Goal: Information Seeking & Learning: Learn about a topic

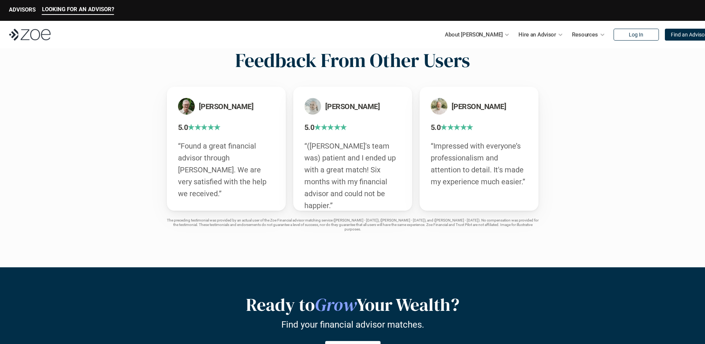
scroll to position [1296, 0]
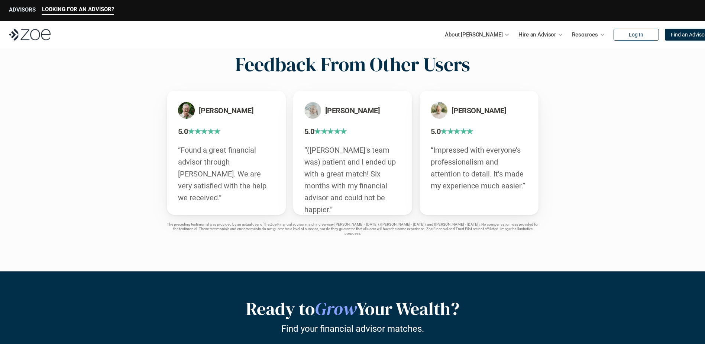
click at [22, 10] on p "ADVISORS" at bounding box center [22, 9] width 27 height 7
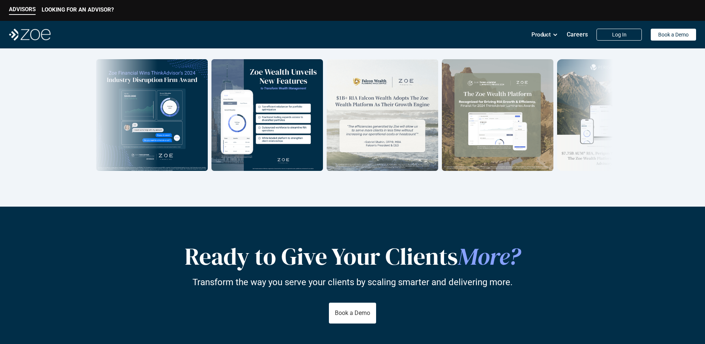
scroll to position [1078, 0]
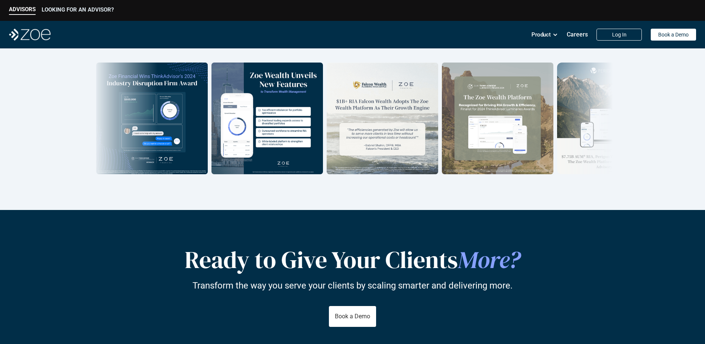
click at [97, 9] on p "LOOKING FOR AN ADVISOR?" at bounding box center [78, 9] width 72 height 7
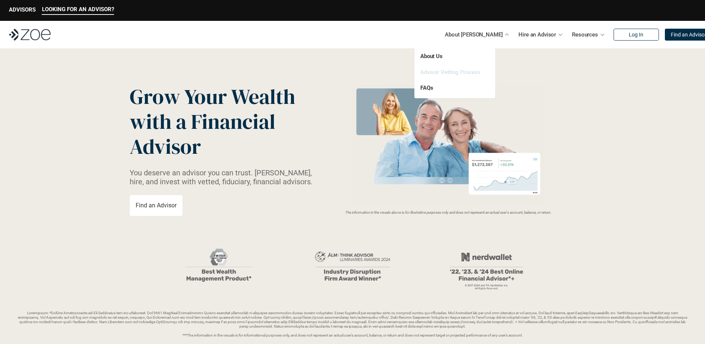
click at [448, 74] on link "Advisor Vetting Process" at bounding box center [451, 72] width 60 height 7
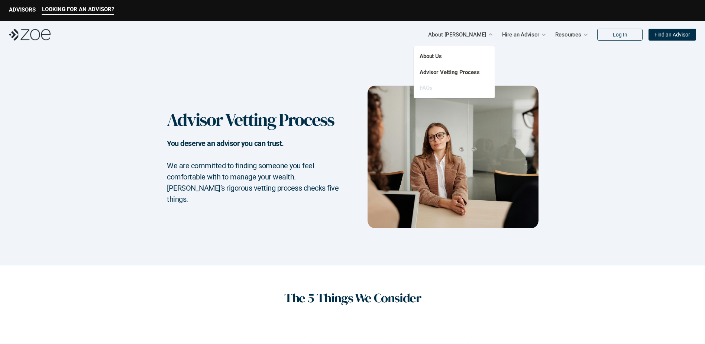
click at [428, 87] on link "FAQs" at bounding box center [426, 87] width 13 height 7
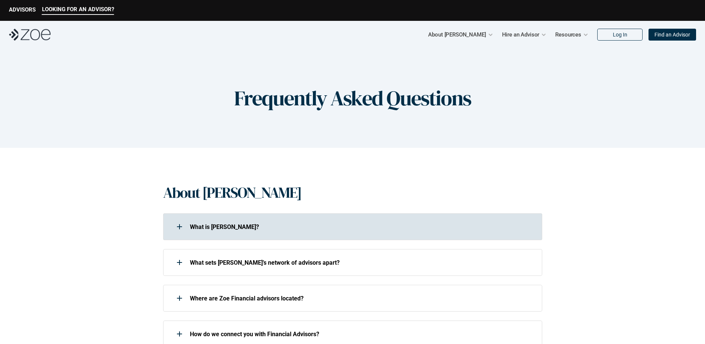
click at [251, 234] on div "What is [PERSON_NAME]?" at bounding box center [348, 226] width 370 height 15
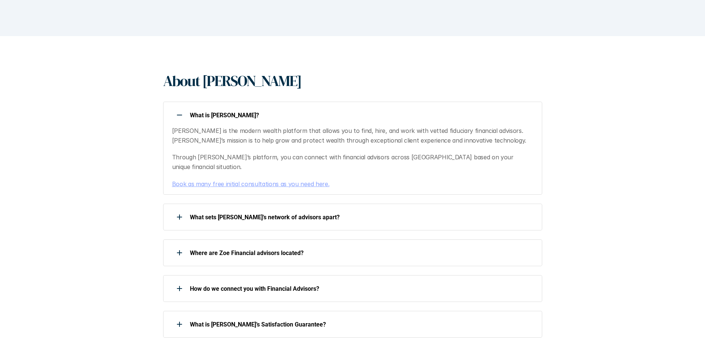
scroll to position [149, 0]
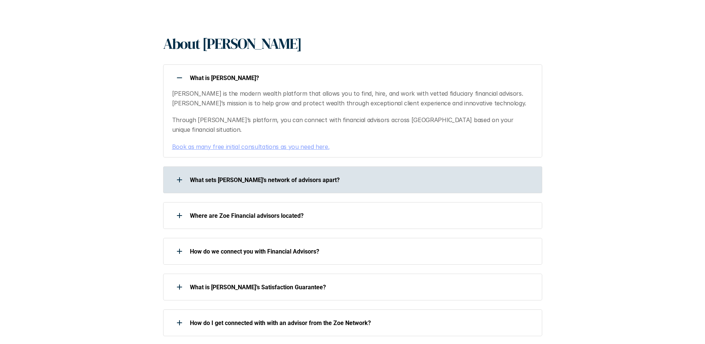
click at [329, 176] on p "What sets [PERSON_NAME]’s network of advisors apart?" at bounding box center [361, 179] width 343 height 7
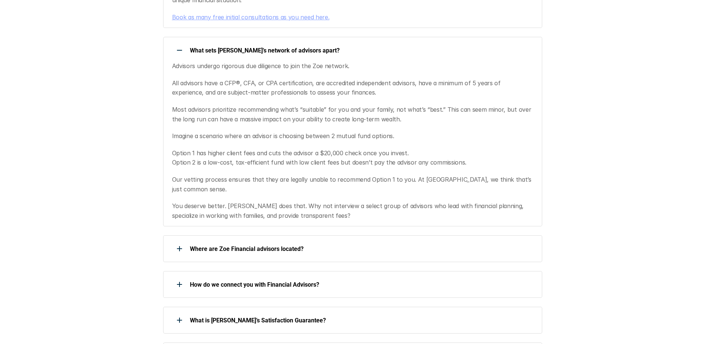
scroll to position [297, 0]
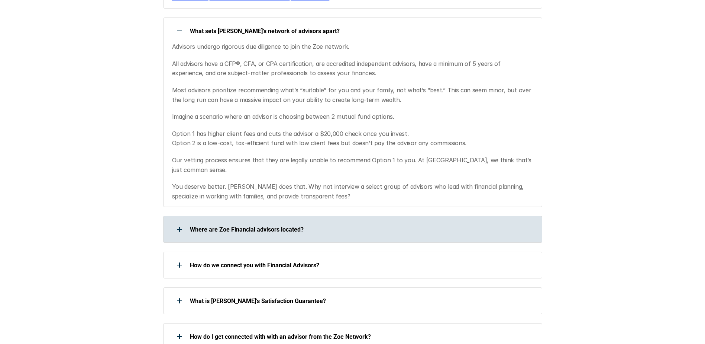
click at [332, 222] on div "Where are Zoe Financial advisors located?" at bounding box center [348, 229] width 370 height 15
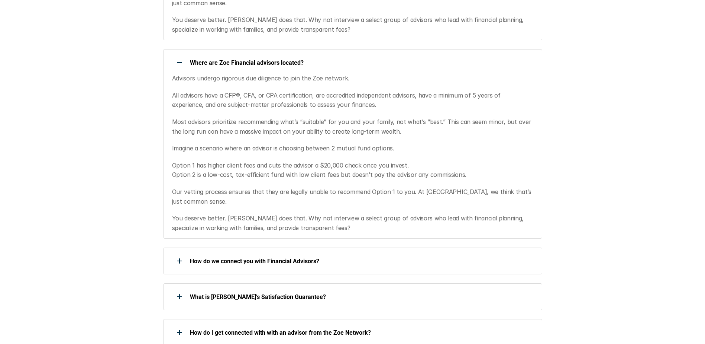
scroll to position [483, 0]
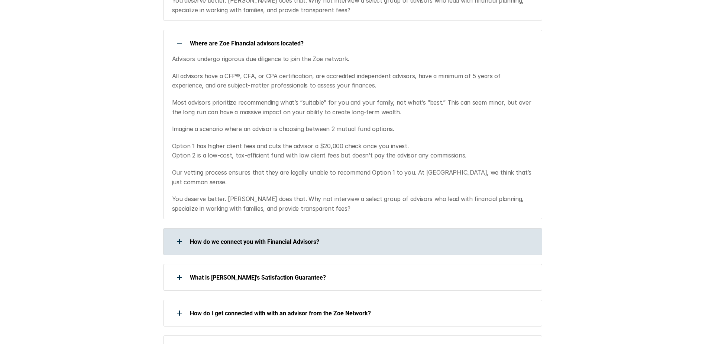
click at [326, 238] on p "How do we connect you with Financial Advisors?" at bounding box center [361, 241] width 343 height 7
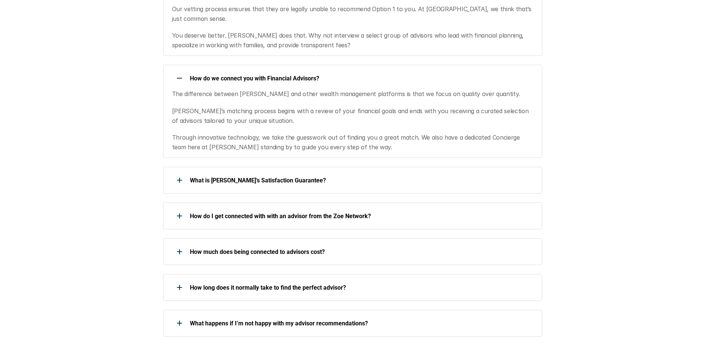
scroll to position [669, 0]
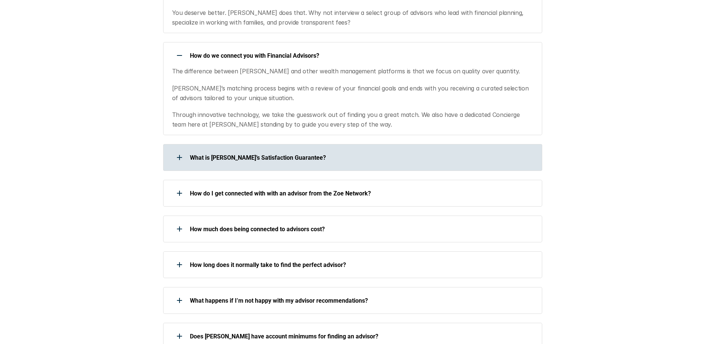
click at [384, 154] on p "What is [PERSON_NAME]’s Satisfaction Guarantee?" at bounding box center [361, 157] width 343 height 7
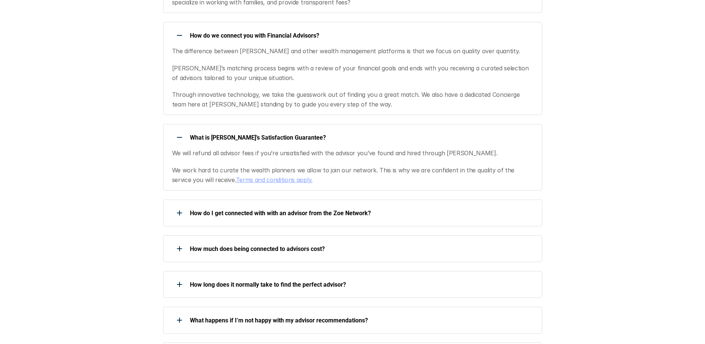
scroll to position [706, 0]
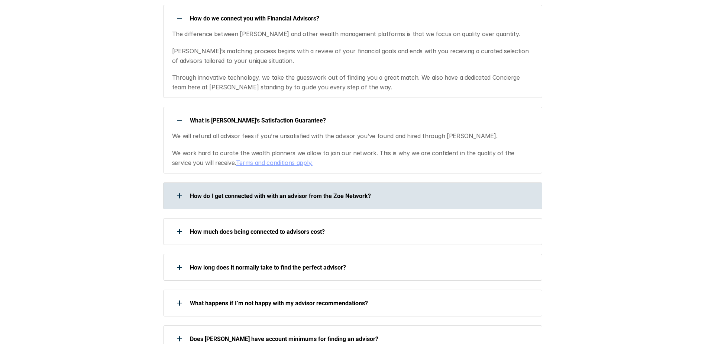
click at [371, 192] on p "How do I get connected with with an advisor from the Zoe Network?" at bounding box center [361, 195] width 343 height 7
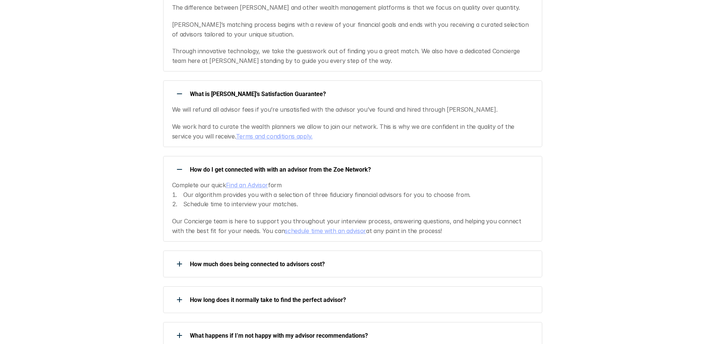
scroll to position [781, 0]
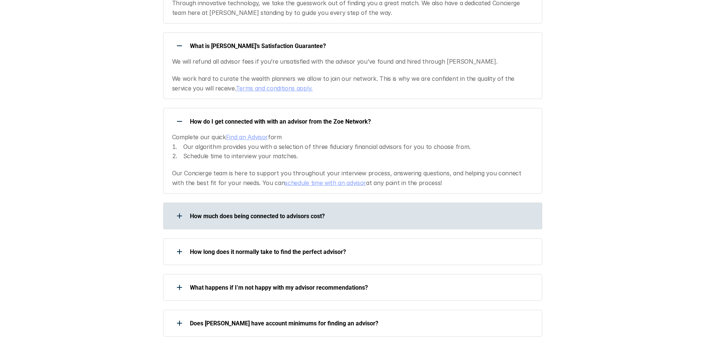
click at [370, 212] on p "How much does being connected to advisors cost?" at bounding box center [361, 215] width 343 height 7
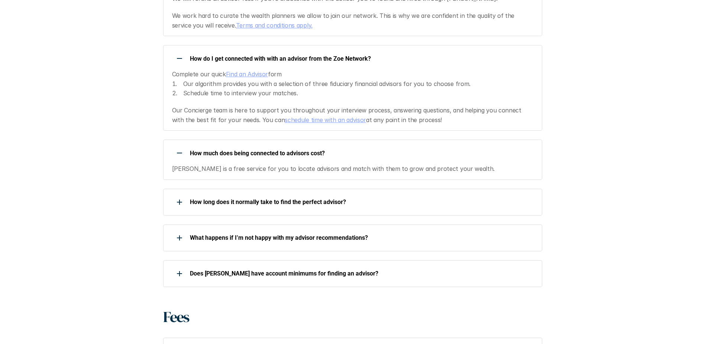
scroll to position [855, 0]
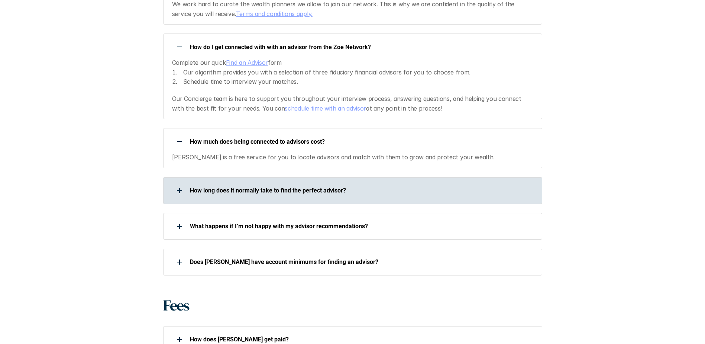
click at [373, 177] on div "How long does it normally take to find the perfect advisor?" at bounding box center [352, 190] width 379 height 27
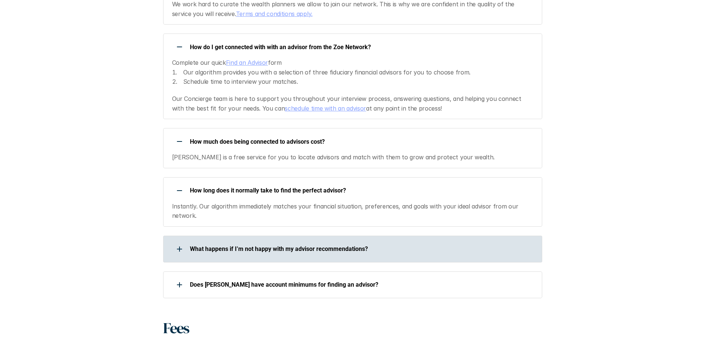
click at [390, 241] on div "What happens if I’m not happy with my advisor recommendations?" at bounding box center [348, 248] width 370 height 15
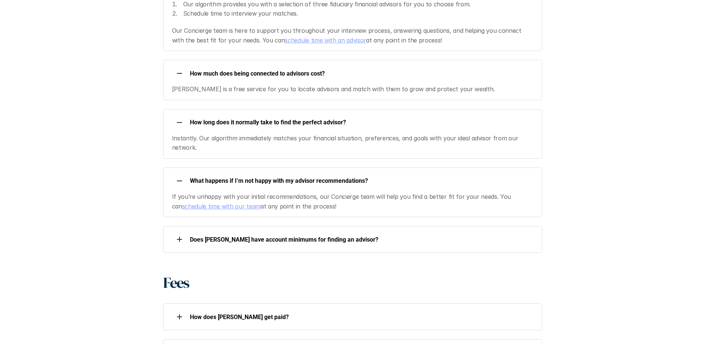
scroll to position [930, 0]
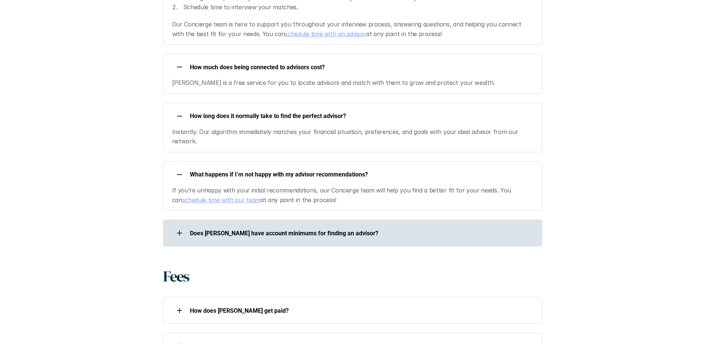
click at [382, 229] on p "Does [PERSON_NAME] have account minimums for finding an advisor?" at bounding box center [361, 232] width 343 height 7
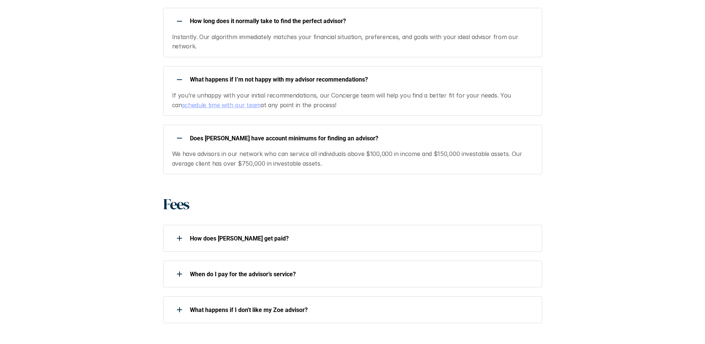
scroll to position [1041, 0]
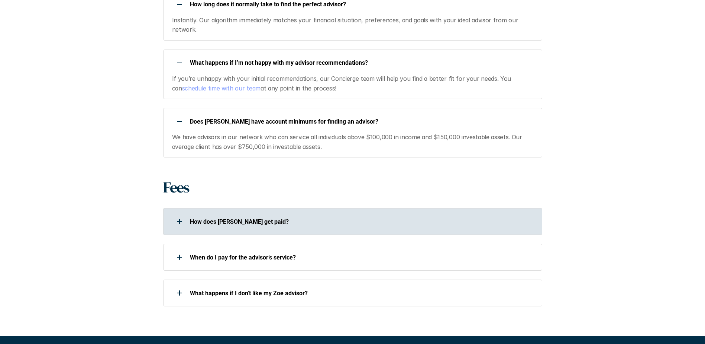
click at [363, 218] on p "How does [PERSON_NAME] get paid?" at bounding box center [361, 221] width 343 height 7
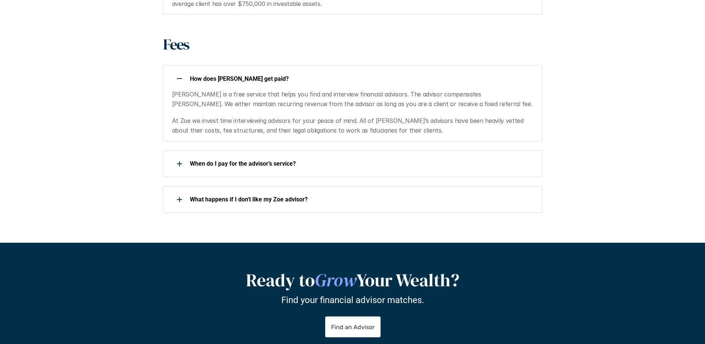
scroll to position [1190, 0]
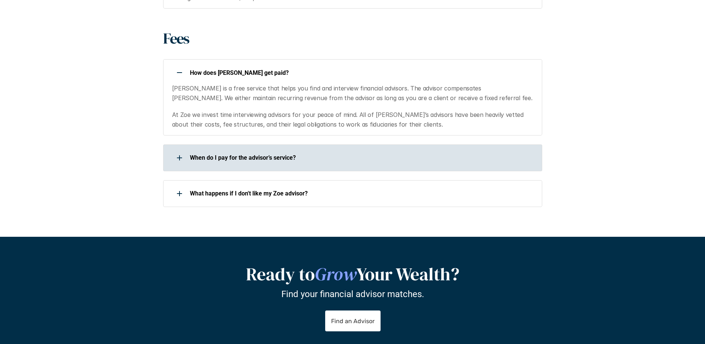
click at [329, 154] on p "When do I pay for the advisor’s service?" at bounding box center [361, 157] width 343 height 7
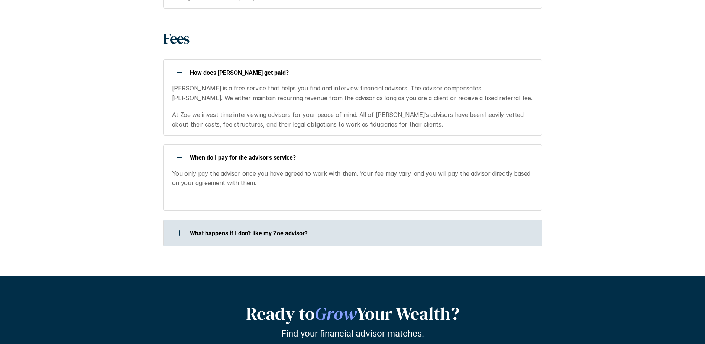
click at [325, 229] on p "What happens if I don't like my Zoe advisor?" at bounding box center [361, 232] width 343 height 7
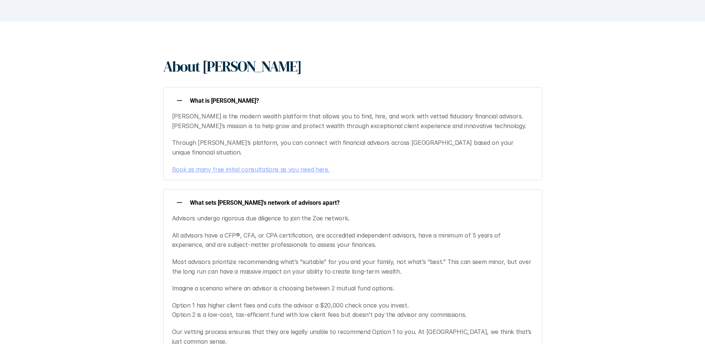
scroll to position [0, 0]
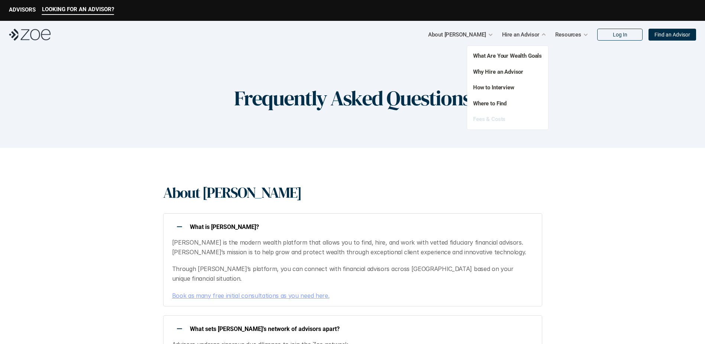
click at [487, 121] on link "Fees & Costs" at bounding box center [489, 119] width 32 height 7
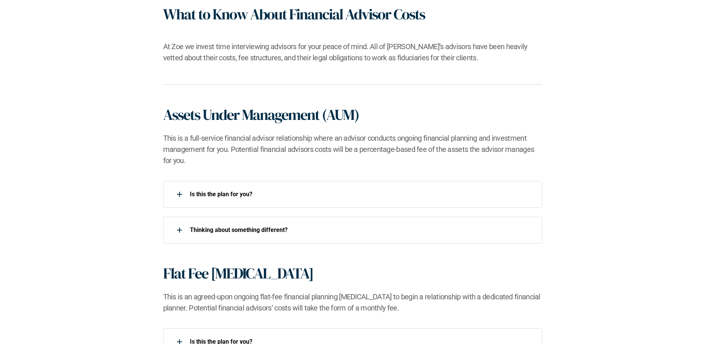
scroll to position [446, 0]
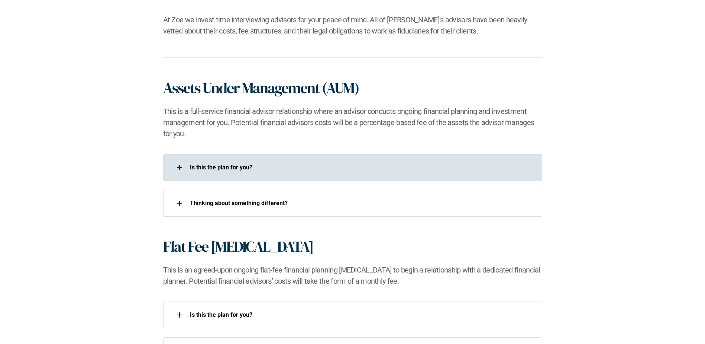
click at [294, 165] on p "Is this the plan for you?​" at bounding box center [361, 167] width 343 height 7
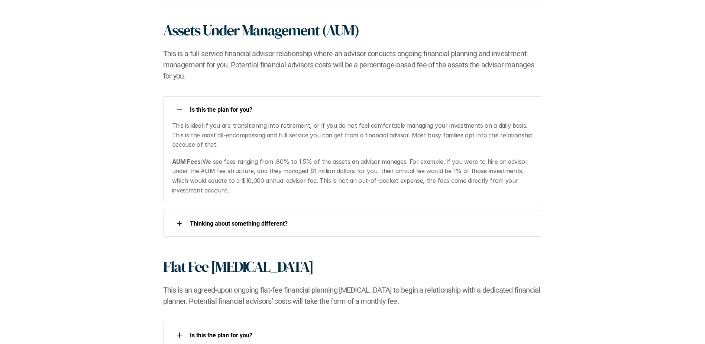
scroll to position [521, 0]
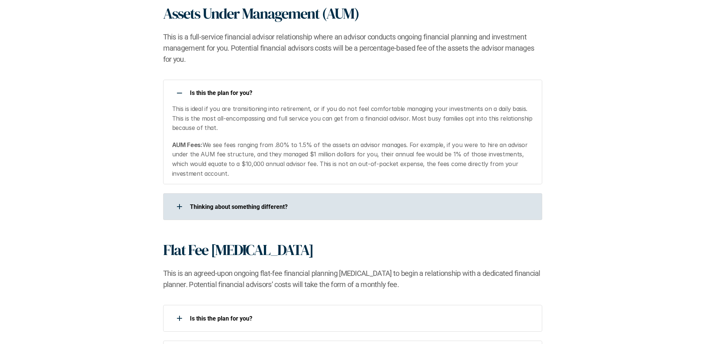
click at [303, 203] on p "​Thinking about something different?​" at bounding box center [361, 206] width 343 height 7
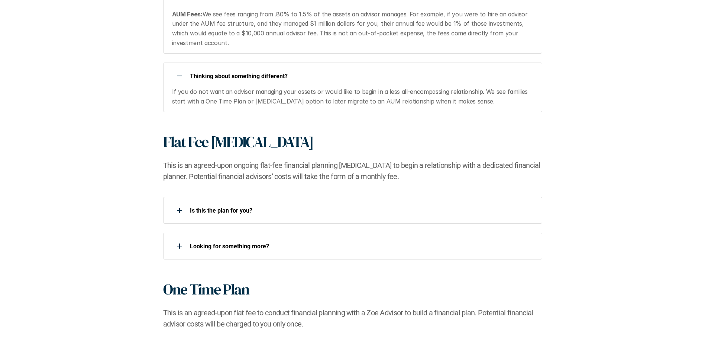
scroll to position [706, 0]
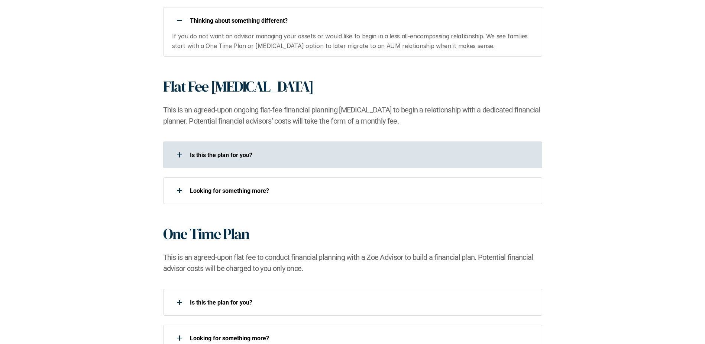
click at [300, 156] on p "Is this the plan for you?​" at bounding box center [361, 154] width 343 height 7
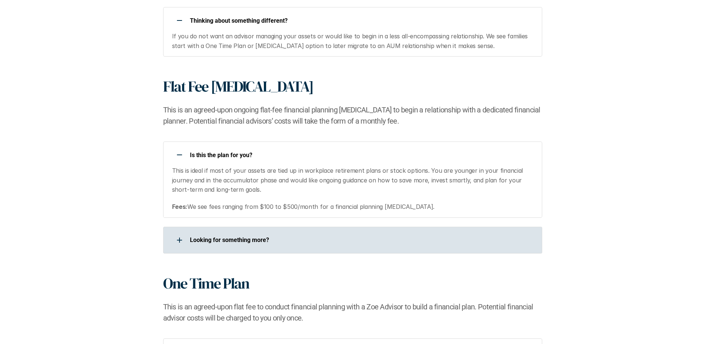
click at [301, 228] on div "Looking for something more?​" at bounding box center [352, 239] width 379 height 27
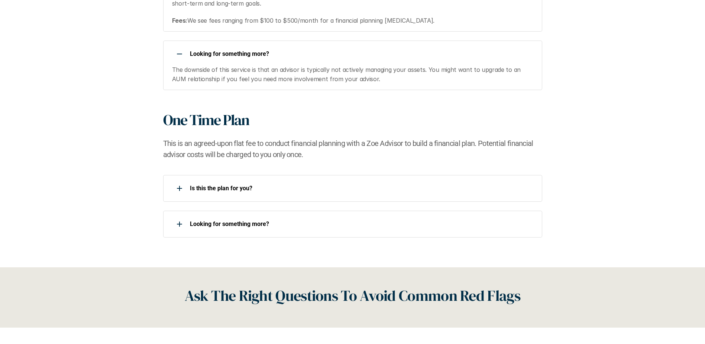
scroll to position [930, 0]
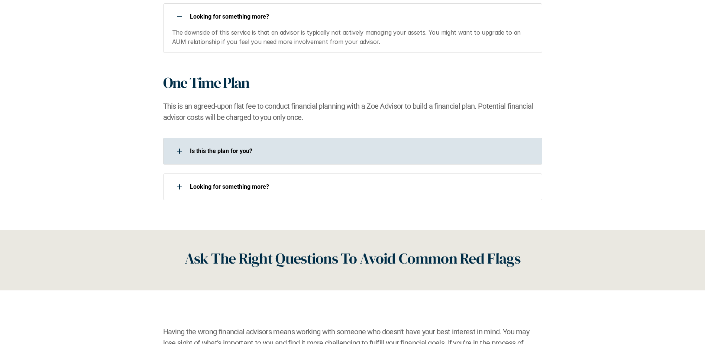
click at [247, 160] on div "Is this the plan for you?​" at bounding box center [352, 151] width 379 height 27
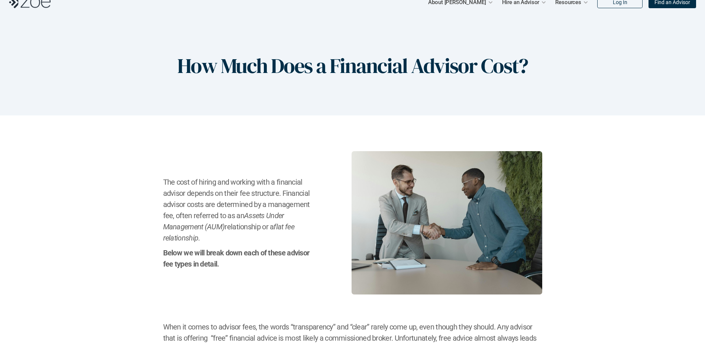
scroll to position [0, 0]
